Goal: Task Accomplishment & Management: Manage account settings

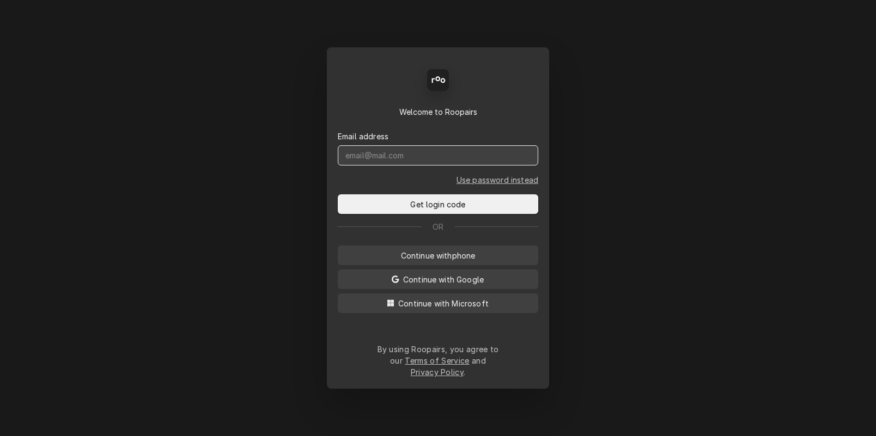
click at [423, 166] on input "Dynamic Content Wrapper" at bounding box center [438, 155] width 200 height 20
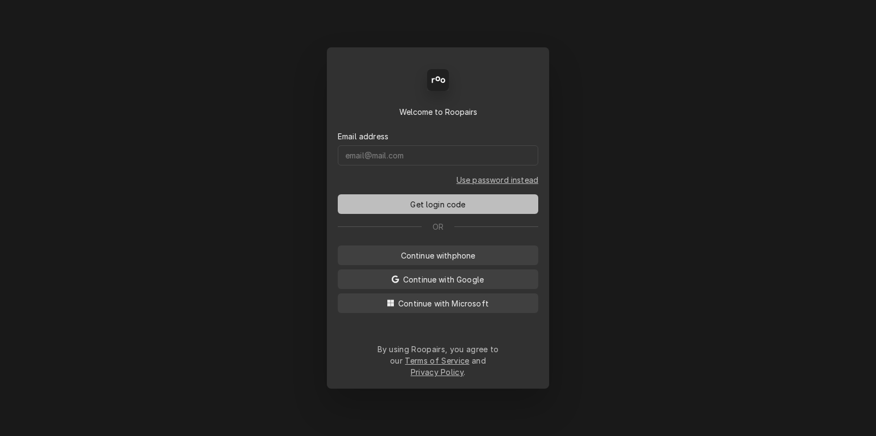
click at [437, 212] on button "Get login code" at bounding box center [438, 204] width 200 height 20
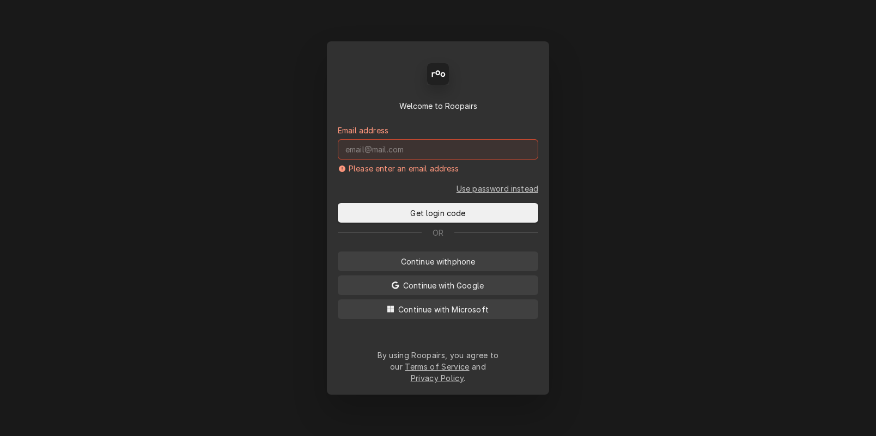
click at [411, 160] on input "Dynamic Content Wrapper" at bounding box center [438, 149] width 200 height 20
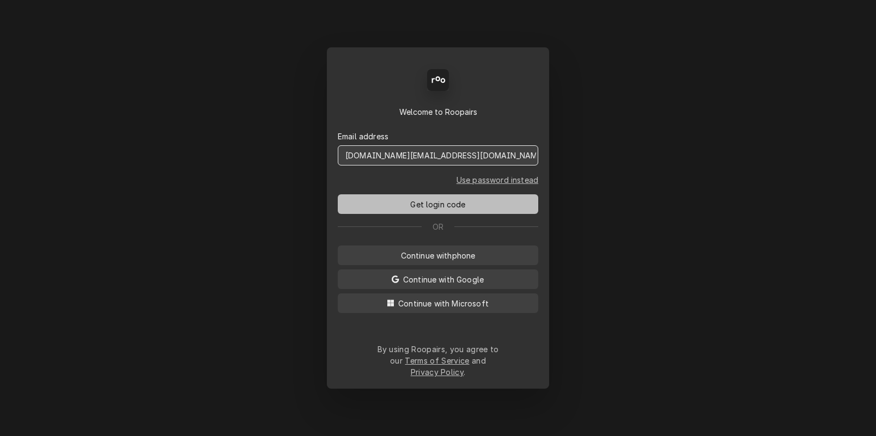
type input "dstewart.red@yahoo.com"
click at [435, 210] on span "Get login code" at bounding box center [437, 204] width 59 height 11
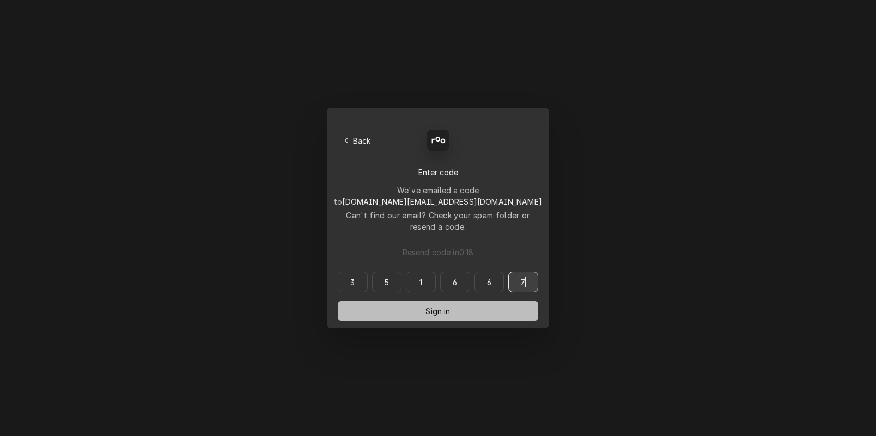
type input "351667"
click at [418, 301] on button "Sign in" at bounding box center [438, 311] width 200 height 20
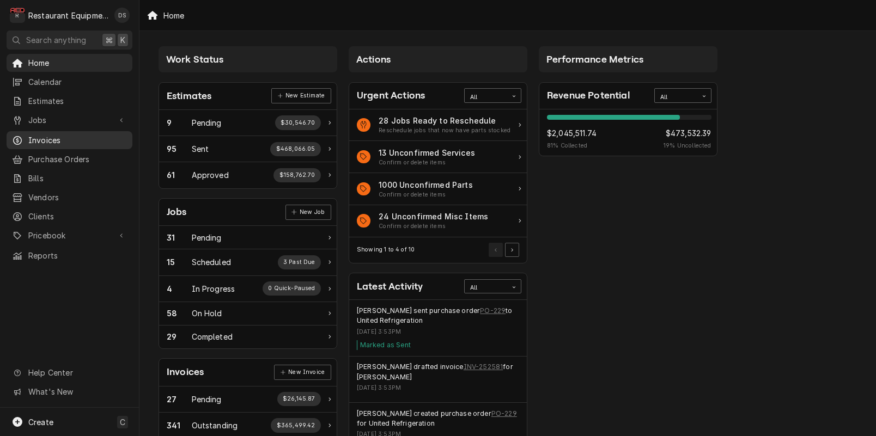
click at [40, 135] on span "Invoices" at bounding box center [77, 140] width 99 height 11
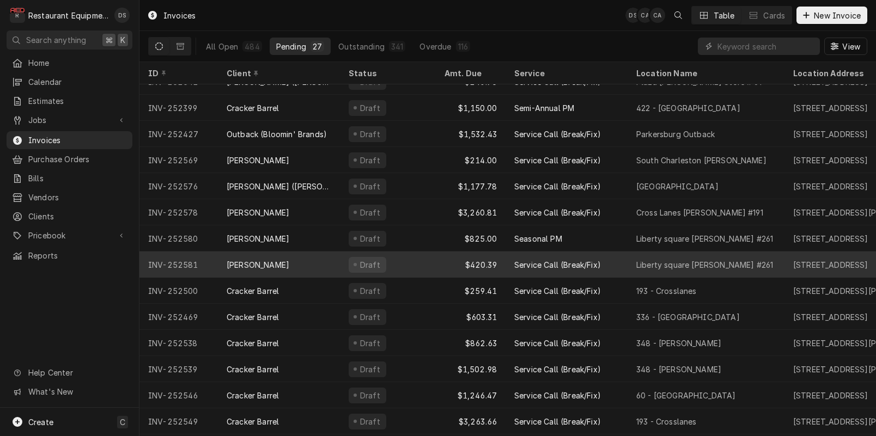
scroll to position [352, 0]
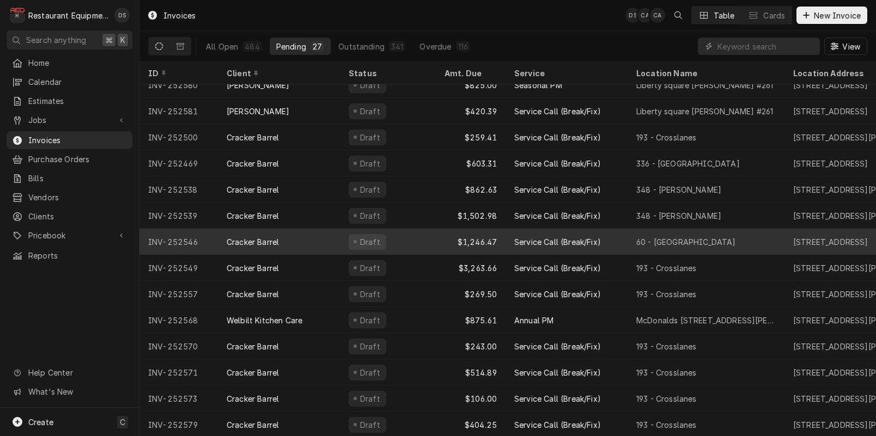
click at [599, 238] on div "Service Call (Break/Fix)" at bounding box center [557, 241] width 87 height 11
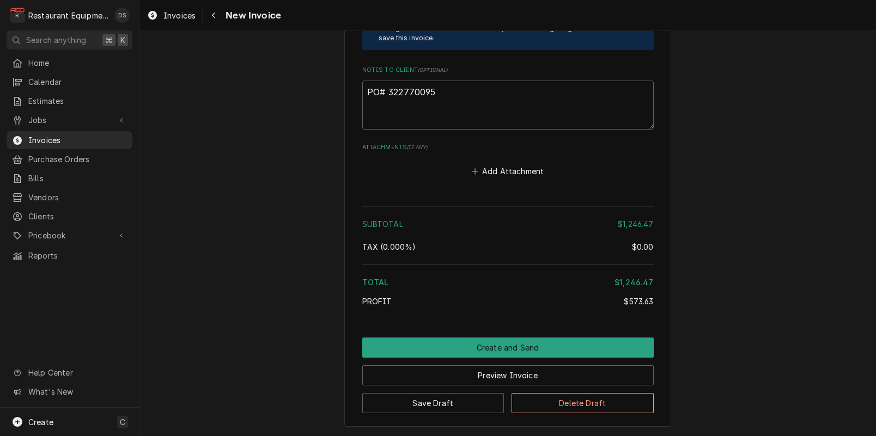
scroll to position [2484, 0]
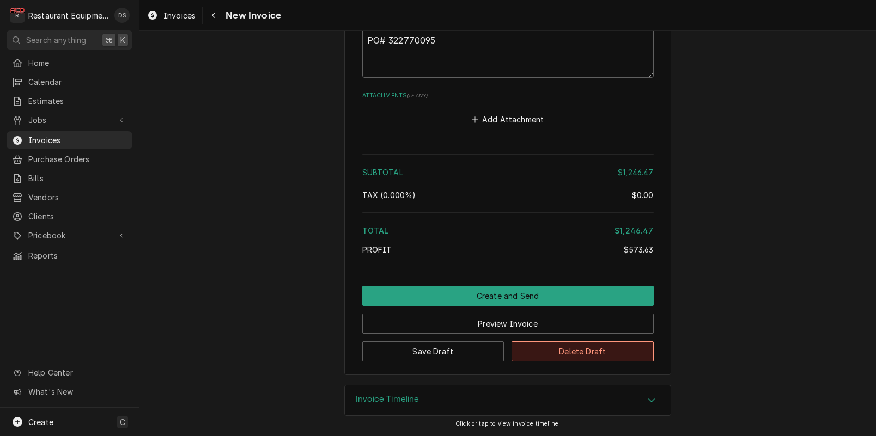
click at [570, 351] on button "Delete Draft" at bounding box center [583, 352] width 142 height 20
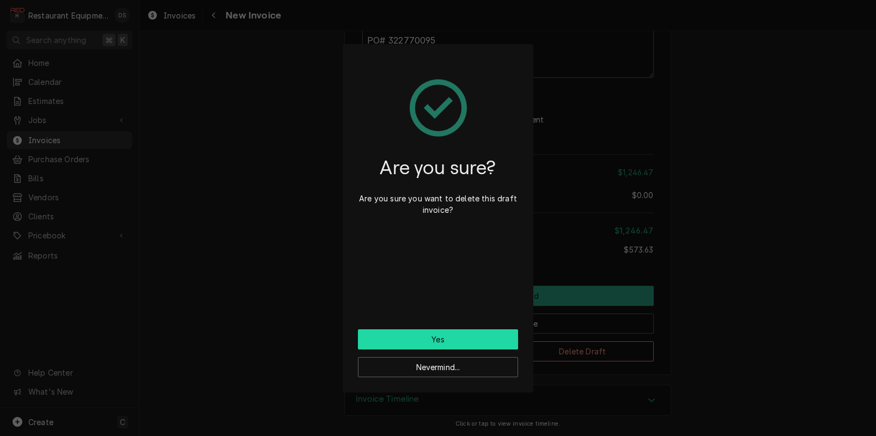
click at [468, 331] on button "Yes" at bounding box center [438, 340] width 160 height 20
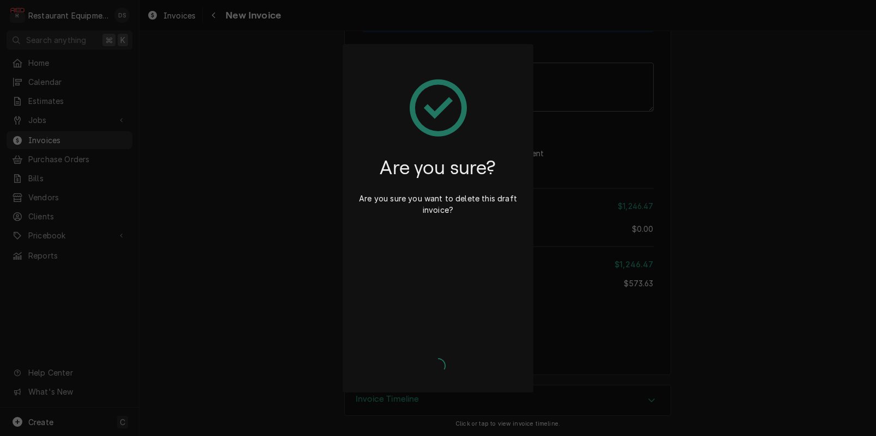
scroll to position [2450, 0]
click at [467, 336] on div "Nevermind..." at bounding box center [438, 336] width 160 height 8
type textarea "x"
